Goal: Transaction & Acquisition: Purchase product/service

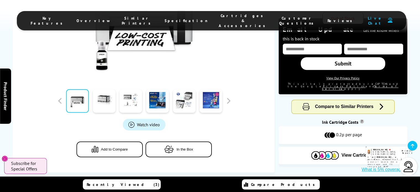
scroll to position [221, 0]
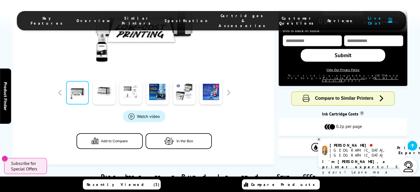
click at [412, 170] on img at bounding box center [408, 166] width 11 height 11
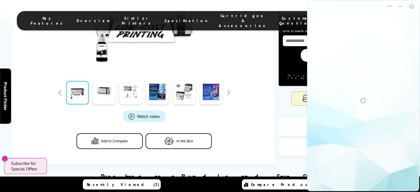
scroll to position [0, 0]
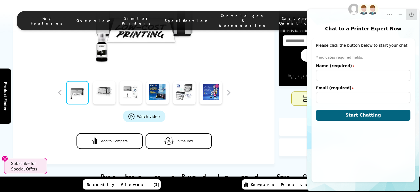
click at [411, 18] on button "Close" at bounding box center [411, 14] width 11 height 11
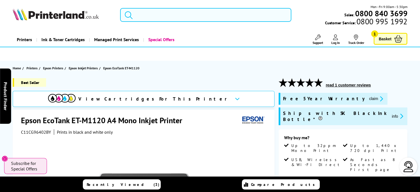
click at [176, 15] on input "search" at bounding box center [205, 15] width 171 height 14
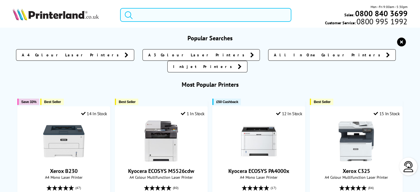
paste input "ET-M1120"
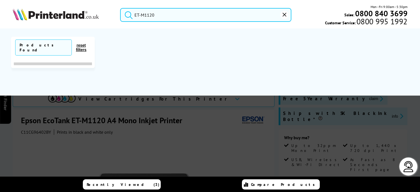
type input "ET-M1120"
click at [120, 8] on button "submit" at bounding box center [127, 14] width 14 height 12
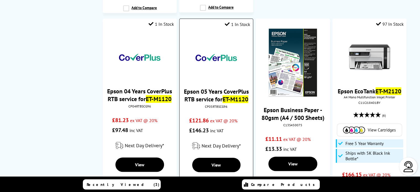
scroll to position [275, 0]
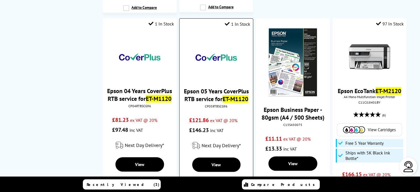
click at [217, 88] on link "Epson 05 Years CoverPlus RTB service for ET-M1120" at bounding box center [216, 94] width 65 height 15
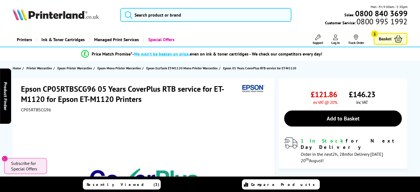
click at [39, 110] on span "CP05RTBSCG96" at bounding box center [36, 110] width 30 height 6
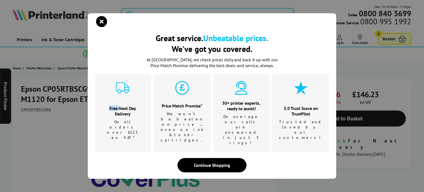
click at [39, 110] on div "Great service. Unbeatable prices. We've got you covered. Great service. Unbeata…" at bounding box center [212, 96] width 424 height 192
click at [101, 27] on icon "close modal" at bounding box center [101, 21] width 11 height 11
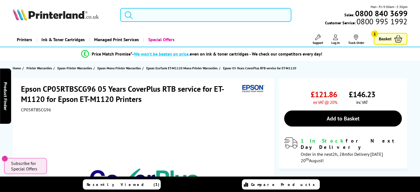
click at [36, 108] on span "CP05RTBSCG96" at bounding box center [36, 110] width 30 height 6
copy span "CP05RTBSCG96"
click at [181, 91] on h1 "Epson CP05RTBSCG96 05 Years CoverPlus RTB service for ET-M1120 for Epson ET-M11…" at bounding box center [130, 94] width 219 height 20
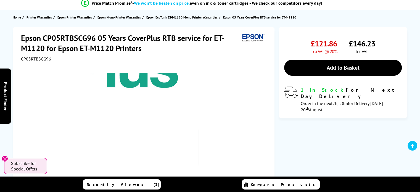
scroll to position [28, 0]
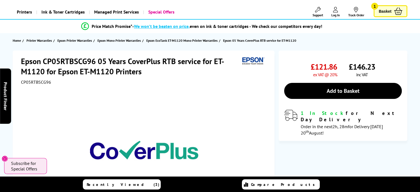
click at [41, 81] on span "CP05RTBSCG96" at bounding box center [36, 82] width 30 height 6
copy span "CP05RTBSCG96"
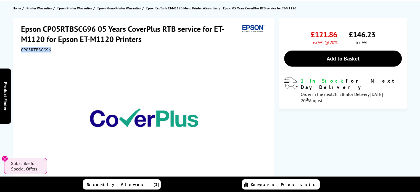
scroll to position [0, 0]
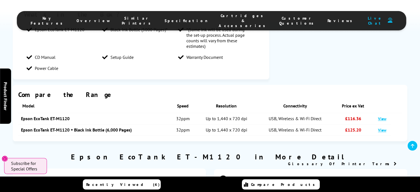
scroll to position [607, 0]
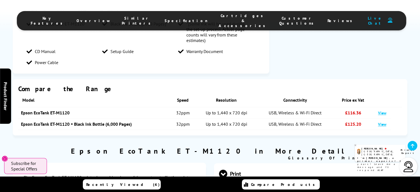
click at [379, 159] on p "I'm Amy, a printer expert of 8 years! Leave me a message and I'll respond ASAP" at bounding box center [361, 172] width 79 height 26
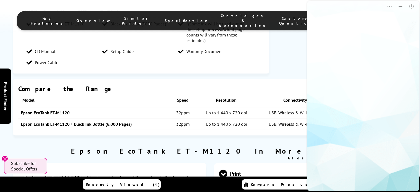
scroll to position [0, 0]
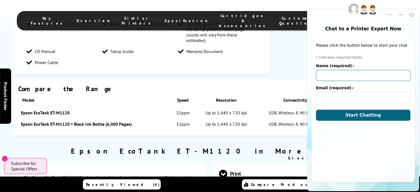
click at [331, 76] on input "Name (required)" at bounding box center [363, 75] width 94 height 11
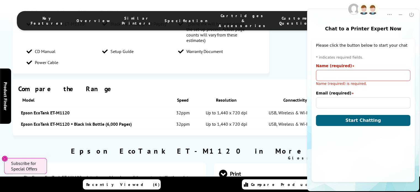
click at [388, 159] on div "Pre-chat window Please click the button below to start your chat * indicates re…" at bounding box center [362, 110] width 103 height 144
click at [389, 16] on icon "Dropdown Menu" at bounding box center [390, 15] width 6 height 6
click at [386, 27] on div "Popup" at bounding box center [378, 27] width 25 height 6
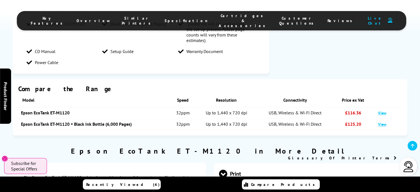
click at [413, 164] on img at bounding box center [408, 166] width 11 height 11
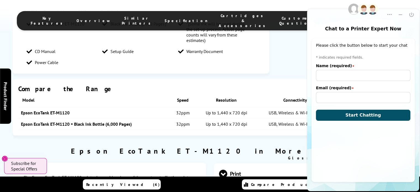
click at [358, 119] on button "Start Chatting" at bounding box center [363, 115] width 94 height 11
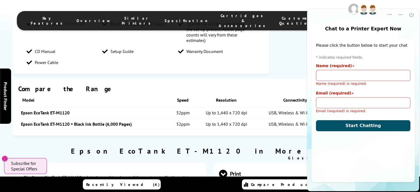
click at [359, 128] on span "Start Chatting" at bounding box center [363, 125] width 36 height 5
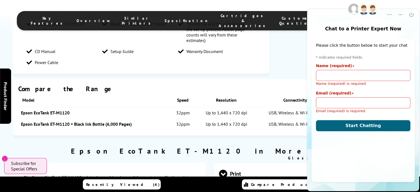
click at [366, 140] on div "Pre-chat window Please click the button below to start your chat * indicates re…" at bounding box center [362, 110] width 103 height 144
click at [387, 16] on icon "Dropdown Menu" at bounding box center [390, 15] width 6 height 6
click at [412, 41] on div "Pre-chat window Please click the button below to start your chat * indicates re…" at bounding box center [362, 110] width 103 height 144
click at [408, 16] on button "Close" at bounding box center [411, 14] width 11 height 11
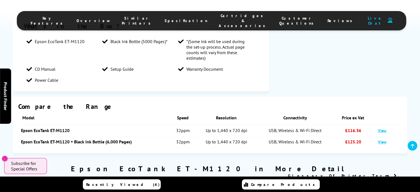
scroll to position [579, 0]
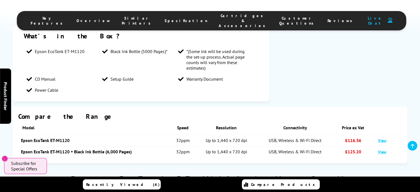
click at [57, 138] on link "Epson EcoTank ET-M1120" at bounding box center [45, 141] width 49 height 6
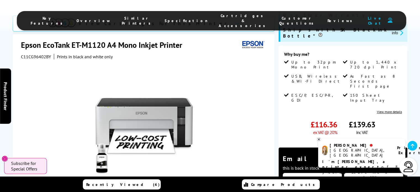
scroll to position [83, 0]
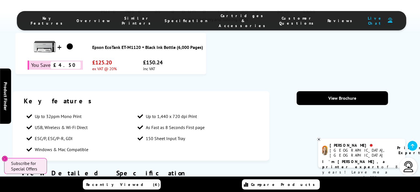
scroll to position [304, 0]
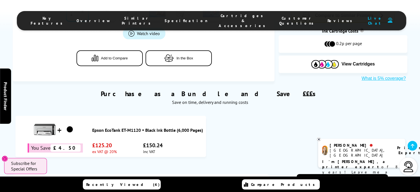
click at [111, 127] on link "Epson EcoTank ET-M1120 + Black Ink Bottle (6,000 Pages)" at bounding box center [147, 130] width 111 height 6
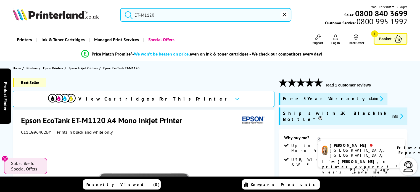
click at [379, 39] on span "Basket" at bounding box center [385, 38] width 13 height 7
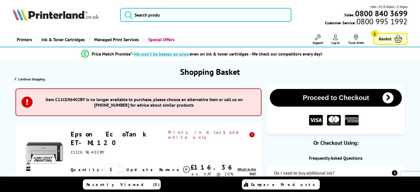
click at [194, 98] on h3 "item C11CG96402BY is no longer available to purchase, please choose an alternat…" at bounding box center [143, 102] width 217 height 11
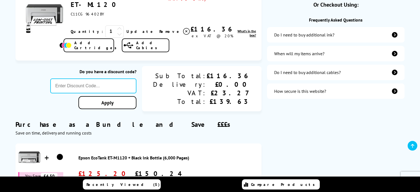
scroll to position [83, 0]
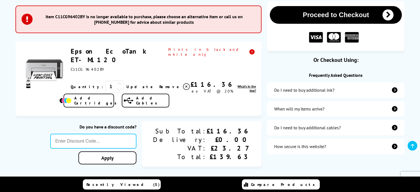
drag, startPoint x: 190, startPoint y: 49, endPoint x: 244, endPoint y: 53, distance: 53.7
click at [244, 53] on div "Epson EcoTank ET-M1120 ex VAT @ 20%" at bounding box center [163, 59] width 185 height 25
copy span "Prints in black and white only"
click at [255, 70] on div "Epson EcoTank ET-M1120 ex VAT @ 20% 1 Update Close" at bounding box center [162, 70] width 188 height 47
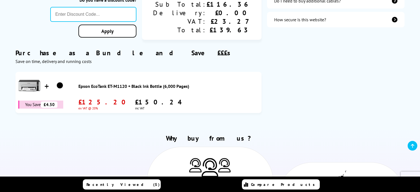
scroll to position [221, 0]
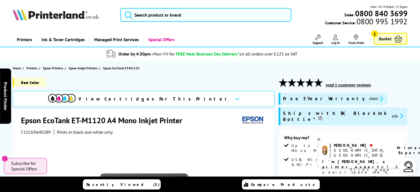
click at [27, 132] on span "C11CG96402BY" at bounding box center [36, 132] width 30 height 6
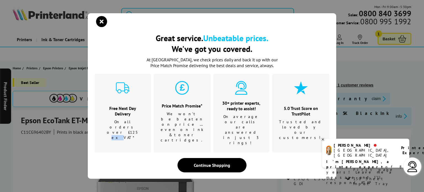
click at [27, 132] on div "Great service. Unbeatable prices. We've got you covered. Great service. Unbeata…" at bounding box center [212, 96] width 424 height 192
copy p "ex"
click at [100, 27] on icon "close modal" at bounding box center [101, 21] width 11 height 11
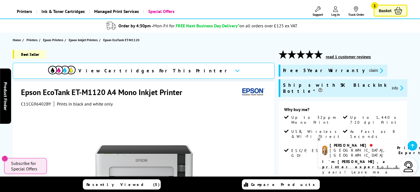
scroll to position [28, 0]
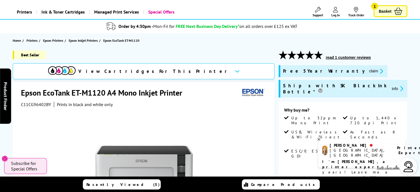
click at [41, 104] on span "C11CG96402BY" at bounding box center [36, 105] width 30 height 6
copy span "C11CG96402BY"
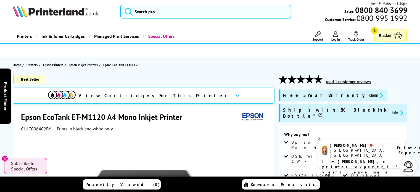
scroll to position [0, 0]
